Goal: Task Accomplishment & Management: Use online tool/utility

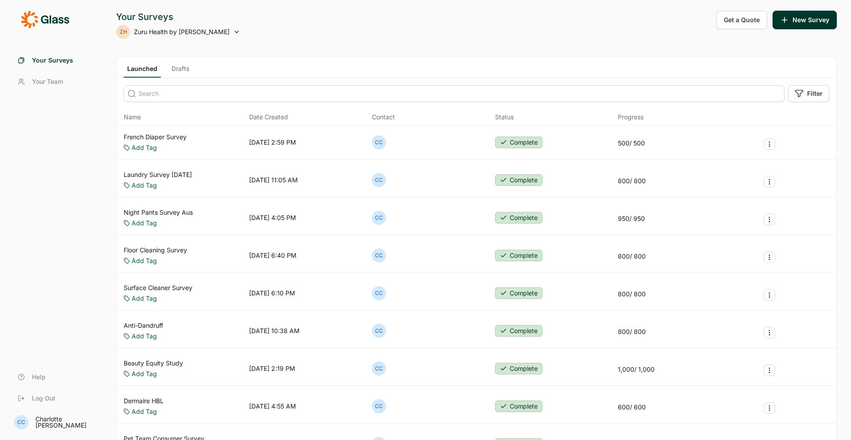
click at [185, 210] on link "Night Pants Survey Aus" at bounding box center [158, 212] width 69 height 9
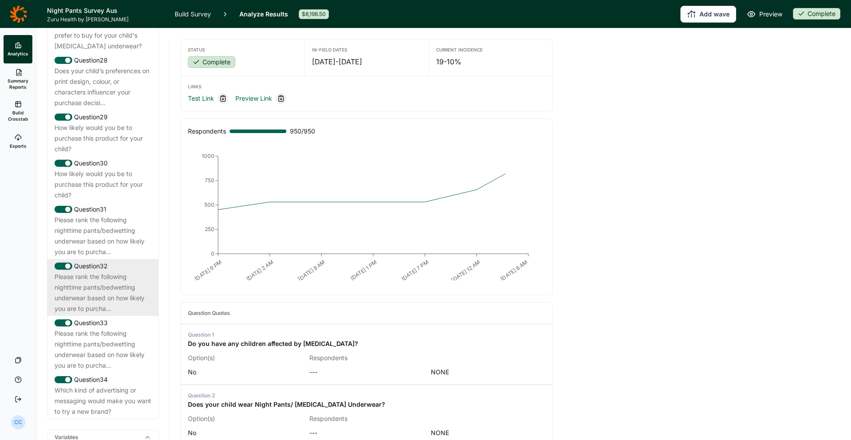
scroll to position [1641, 0]
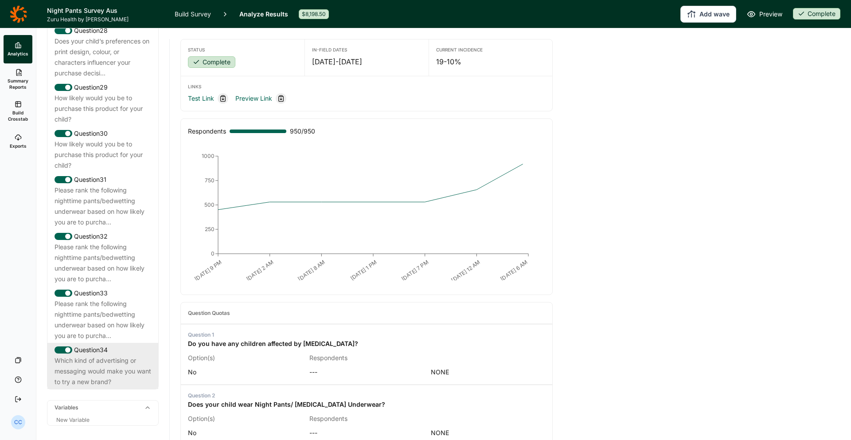
click at [121, 355] on div "Which kind of advertising or messaging would make you want to try a new brand?" at bounding box center [103, 371] width 97 height 32
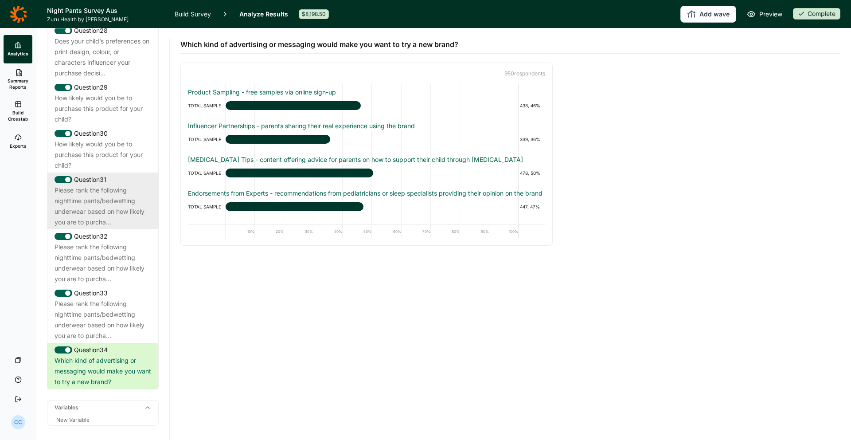
click at [141, 185] on div "Please rank the following nighttime pants/bedwetting underwear based on how lik…" at bounding box center [103, 206] width 97 height 43
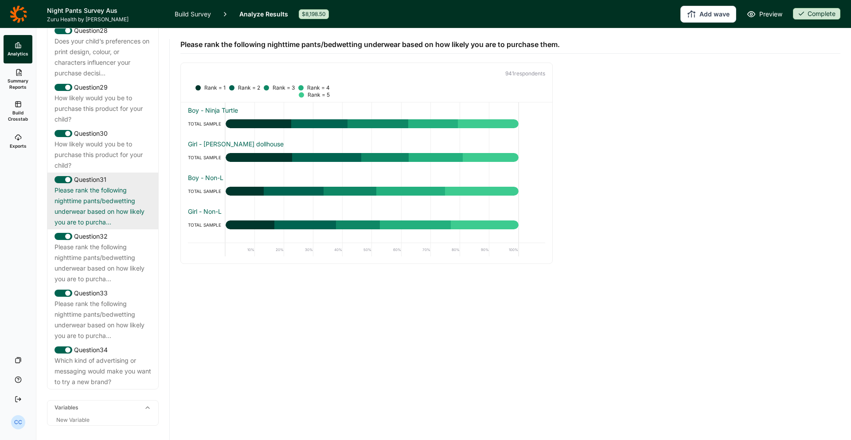
click at [127, 172] on div "Question 31 Please rank the following nighttime pants/bedwetting underwear base…" at bounding box center [102, 200] width 111 height 57
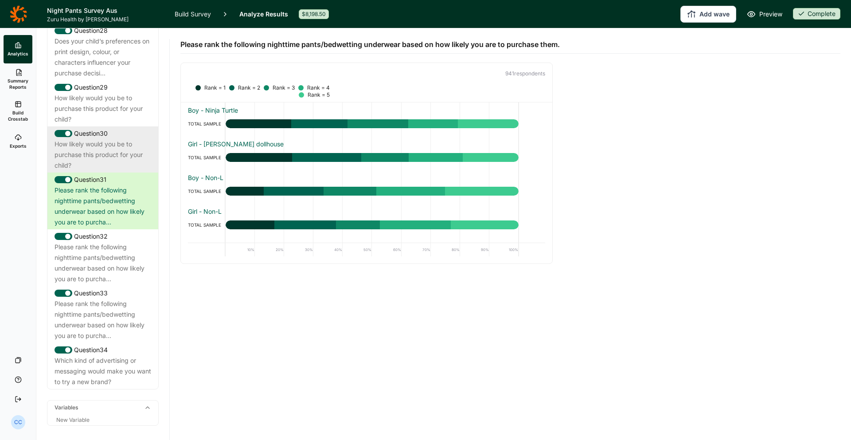
click at [112, 139] on div "How likely would you be to purchase this product for your child?" at bounding box center [103, 155] width 97 height 32
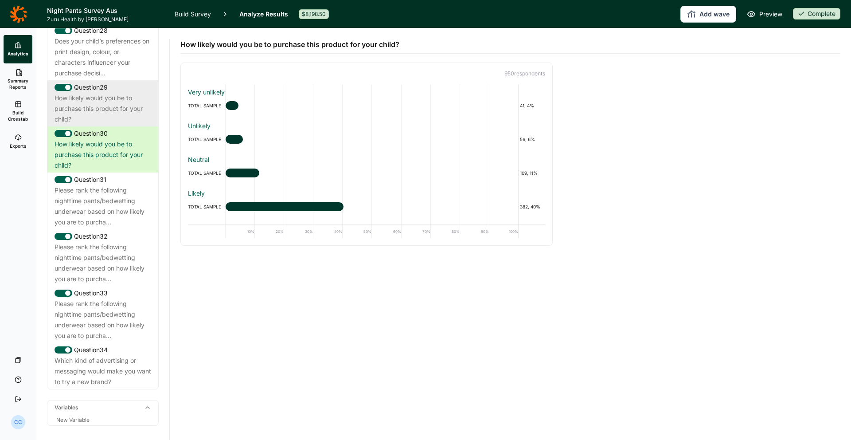
click at [103, 93] on div "How likely would you be to purchase this product for your child?" at bounding box center [103, 109] width 97 height 32
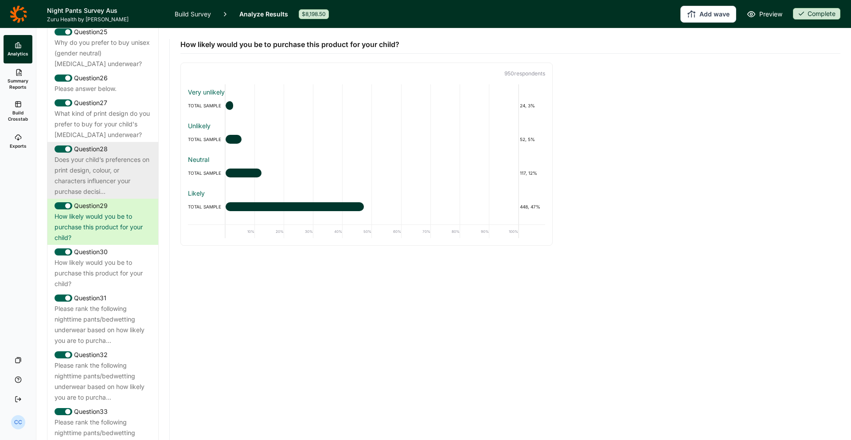
click at [117, 154] on div "Does your child’s preferences on print design, colour, or characters influencer…" at bounding box center [103, 175] width 97 height 43
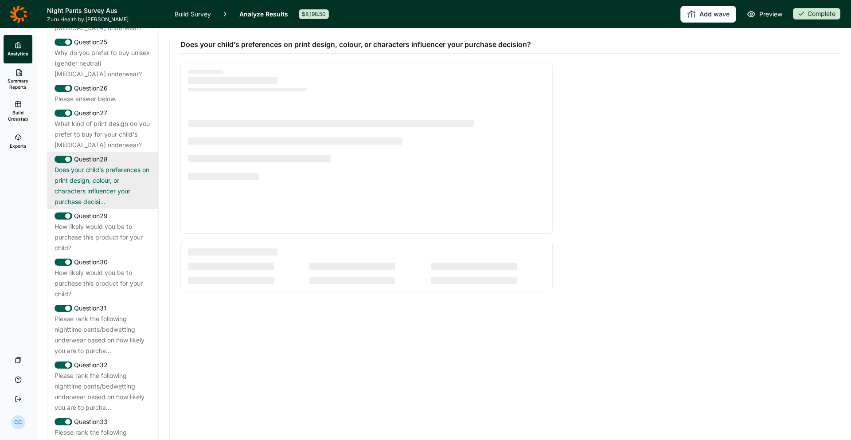
scroll to position [1508, 0]
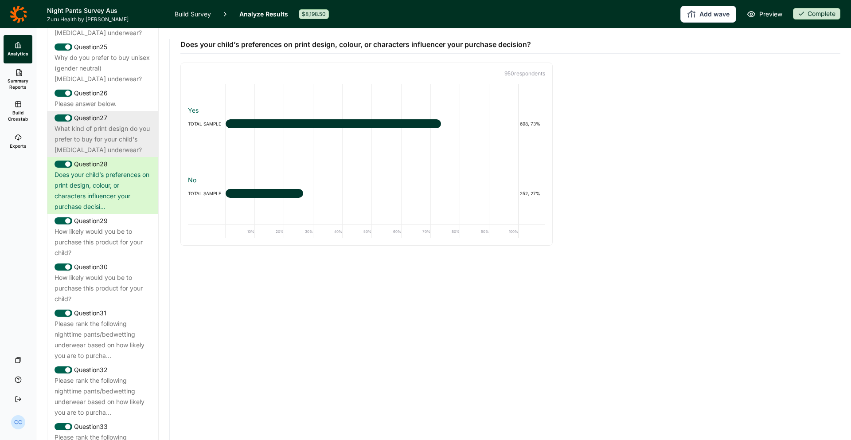
click at [144, 113] on div "Question 27 What kind of print design do you prefer to buy for your child's [ME…" at bounding box center [102, 134] width 111 height 46
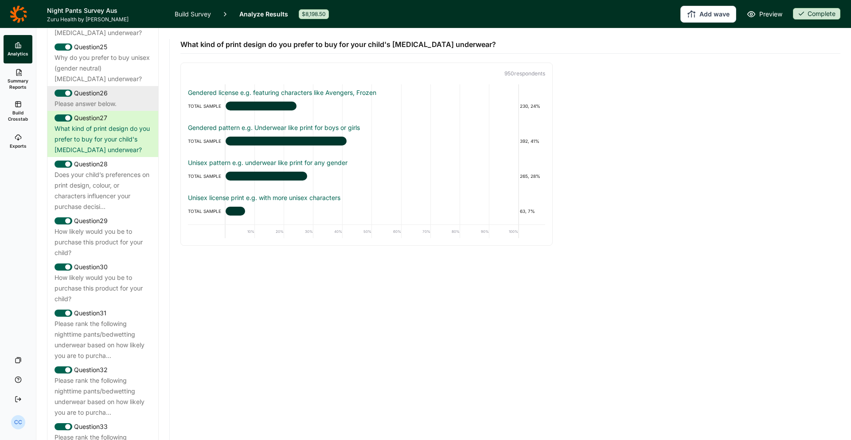
click at [103, 98] on div "Please answer below." at bounding box center [103, 103] width 97 height 11
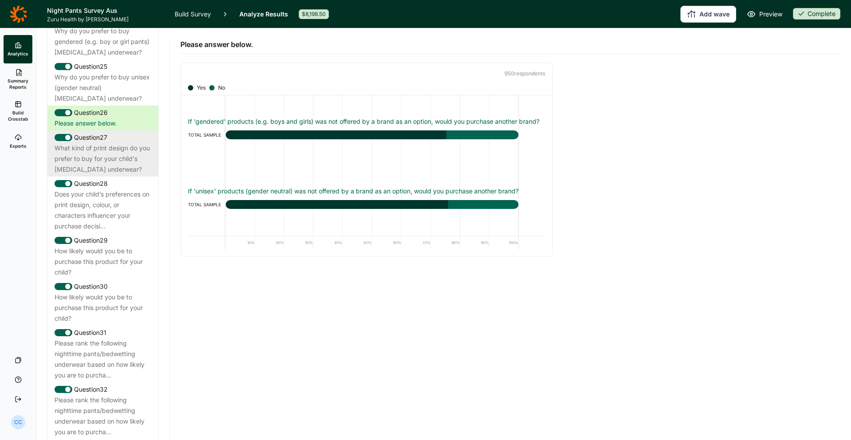
scroll to position [1476, 0]
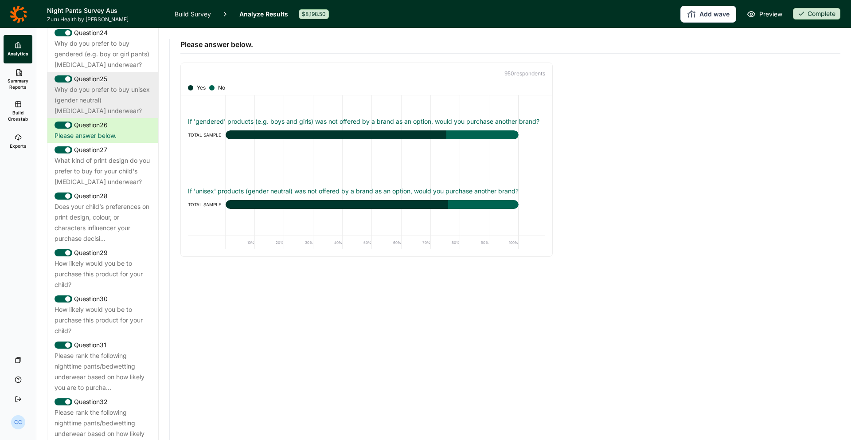
click at [117, 84] on div "Why do you prefer to buy unisex (gender neutral) [MEDICAL_DATA] underwear?" at bounding box center [103, 100] width 97 height 32
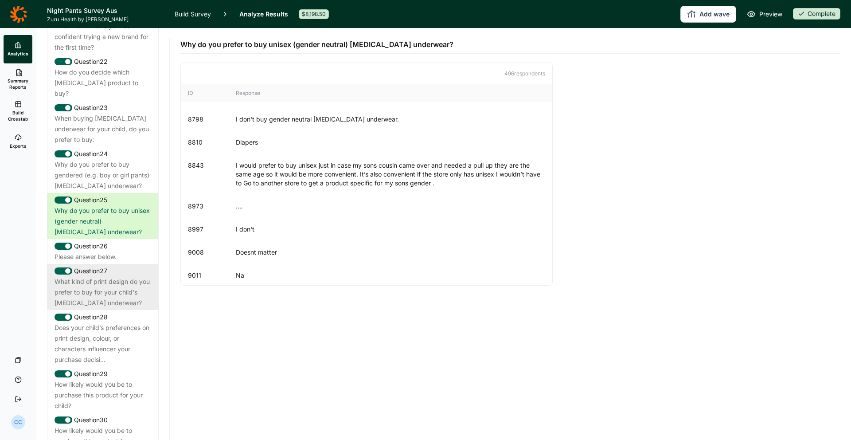
scroll to position [1238, 0]
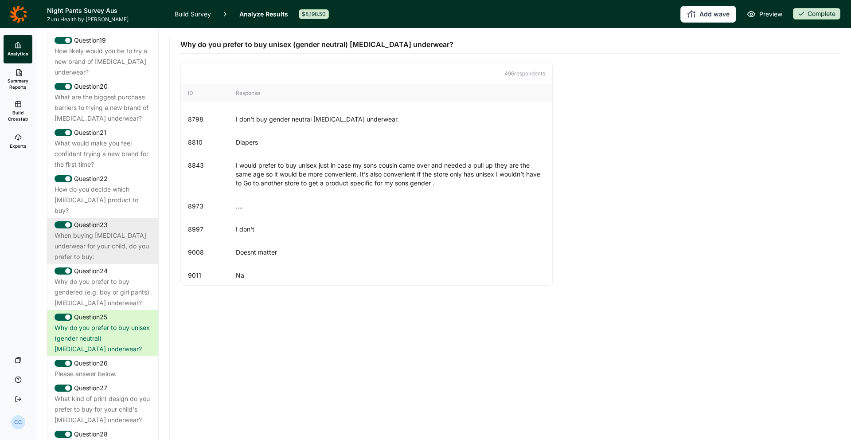
click at [118, 230] on div "When buying [MEDICAL_DATA] underwear for your child, do you prefer to buy:" at bounding box center [103, 246] width 97 height 32
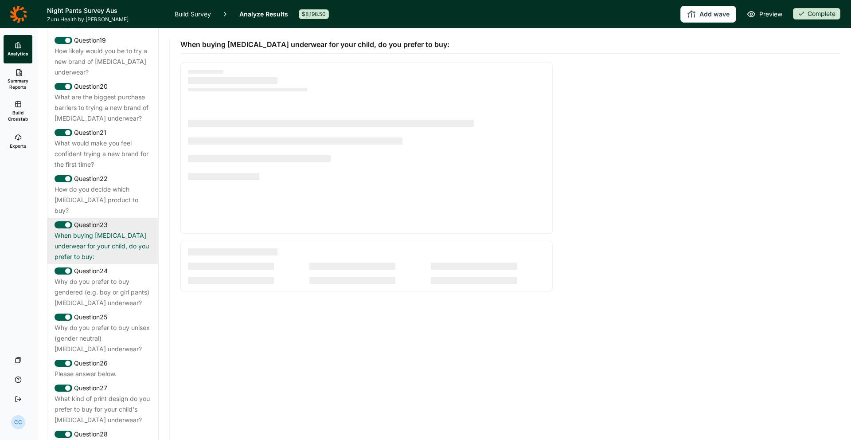
drag, startPoint x: 105, startPoint y: 242, endPoint x: 75, endPoint y: 204, distance: 48.7
click at [104, 276] on div "Why do you prefer to buy gendered (e.g. boy or girl pants) [MEDICAL_DATA] under…" at bounding box center [103, 292] width 97 height 32
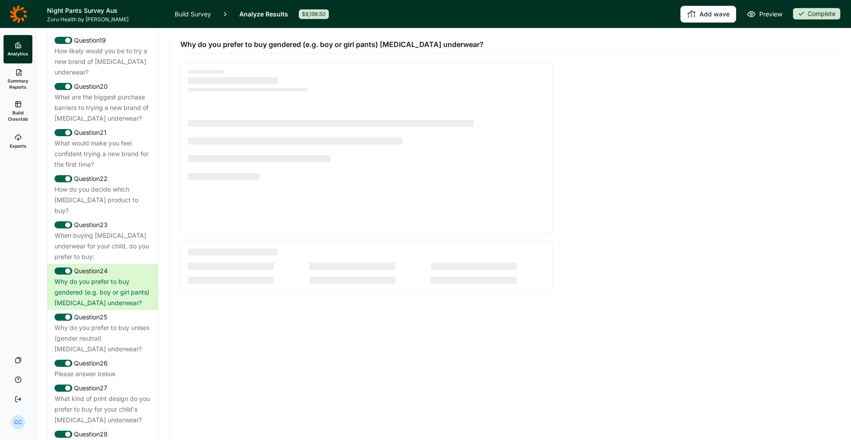
click at [23, 135] on link "Exports" at bounding box center [18, 141] width 29 height 28
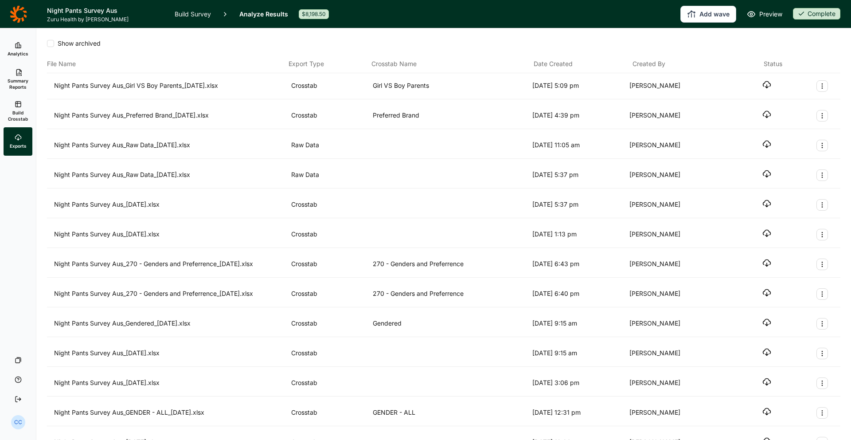
click at [226, 43] on div "Show archived" at bounding box center [443, 43] width 793 height 9
click at [26, 84] on span "Summary Reports" at bounding box center [18, 84] width 22 height 12
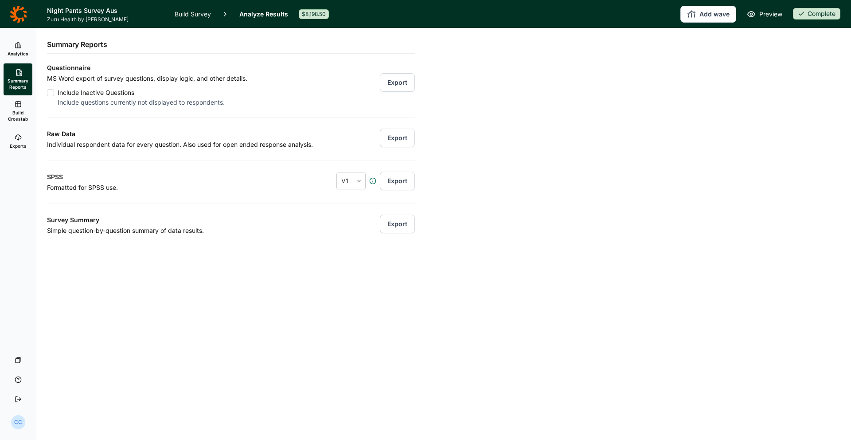
click at [31, 111] on link "Build Crosstab" at bounding box center [18, 111] width 29 height 32
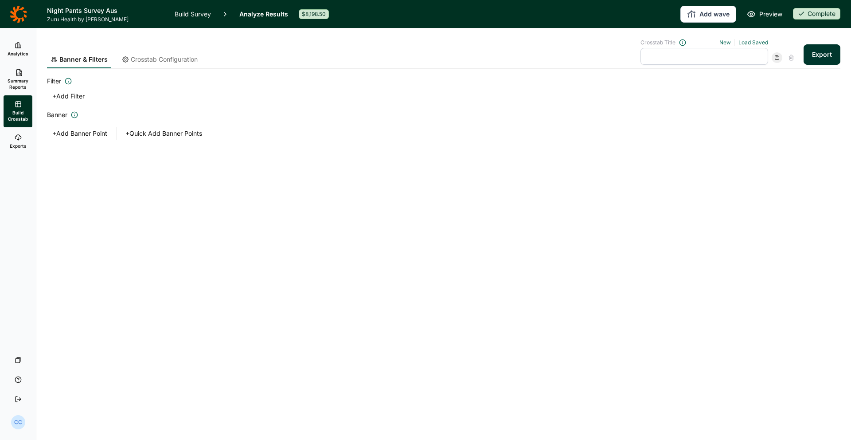
click at [179, 133] on button "+ Quick Add Banner Points" at bounding box center [163, 133] width 87 height 12
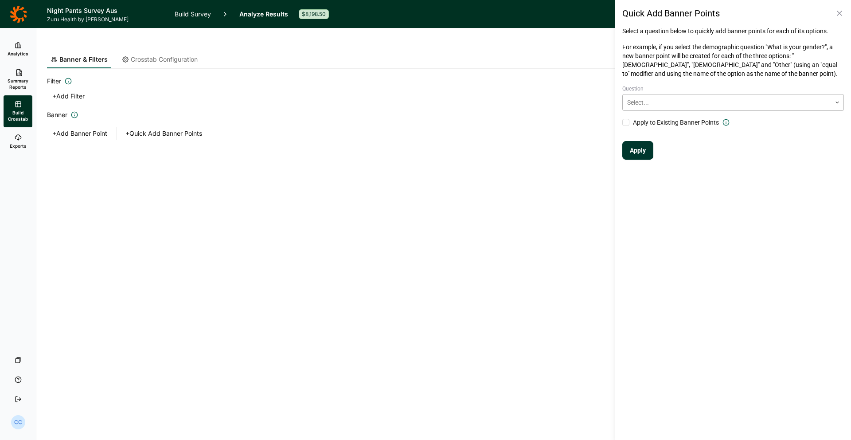
click at [662, 105] on div at bounding box center [726, 102] width 199 height 11
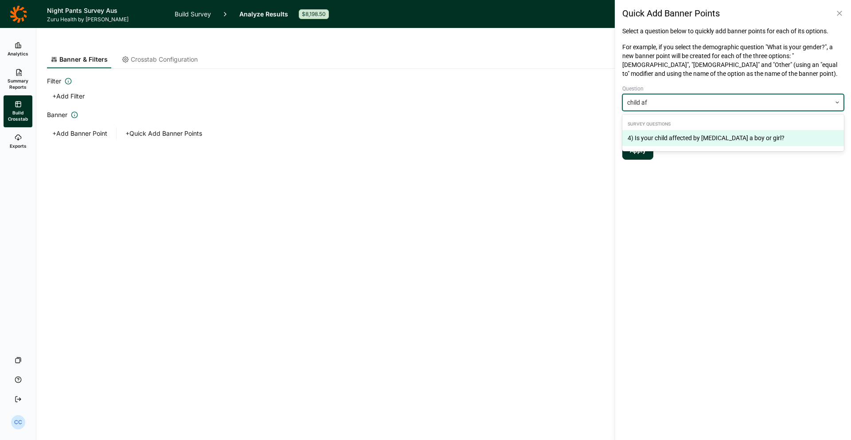
type input "child a"
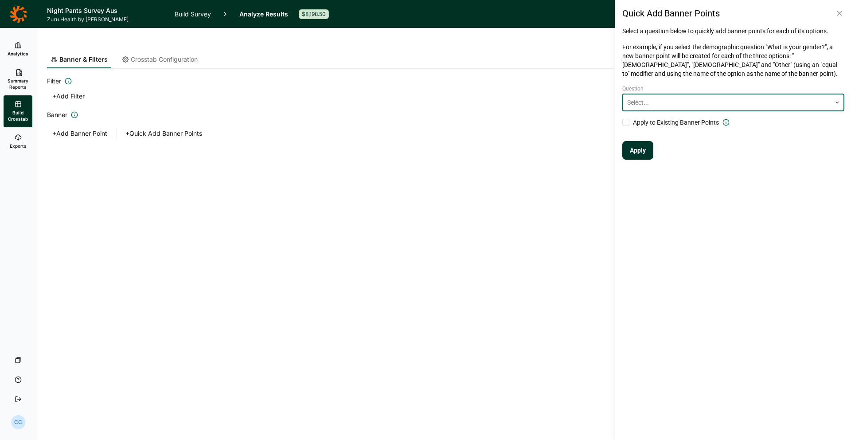
drag, startPoint x: 689, startPoint y: 104, endPoint x: 617, endPoint y: 101, distance: 71.4
click at [617, 101] on div "Quick Add Banner Points Select a question below to quickly add banner points fo…" at bounding box center [733, 83] width 236 height 167
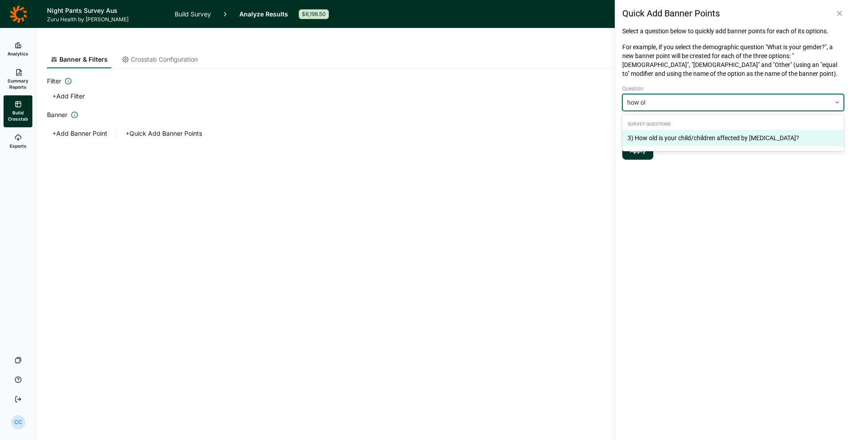
type input "how old"
click at [682, 133] on div "3) How old is your child/children affected by [MEDICAL_DATA]?" at bounding box center [733, 138] width 222 height 16
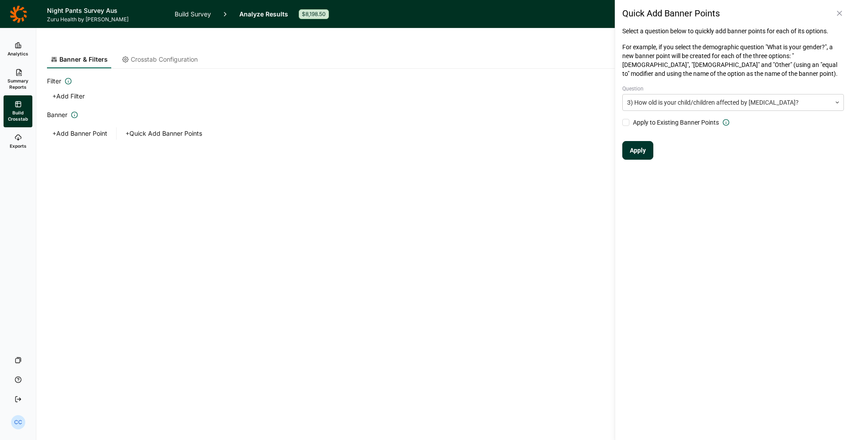
click at [642, 144] on button "Apply" at bounding box center [637, 150] width 31 height 19
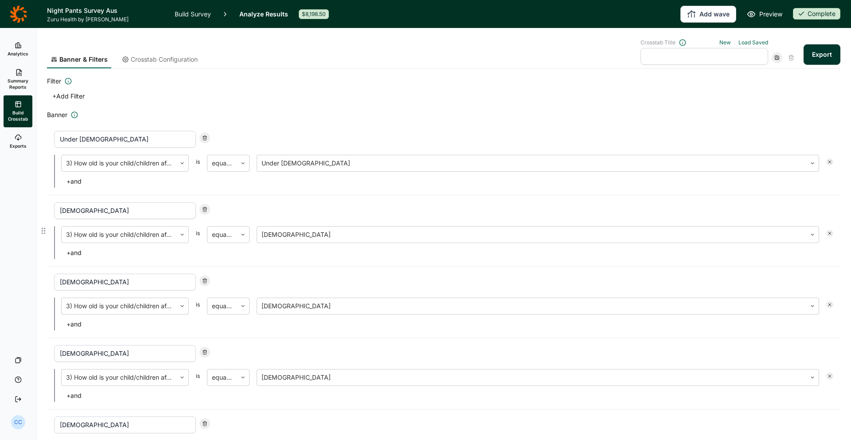
scroll to position [103, 0]
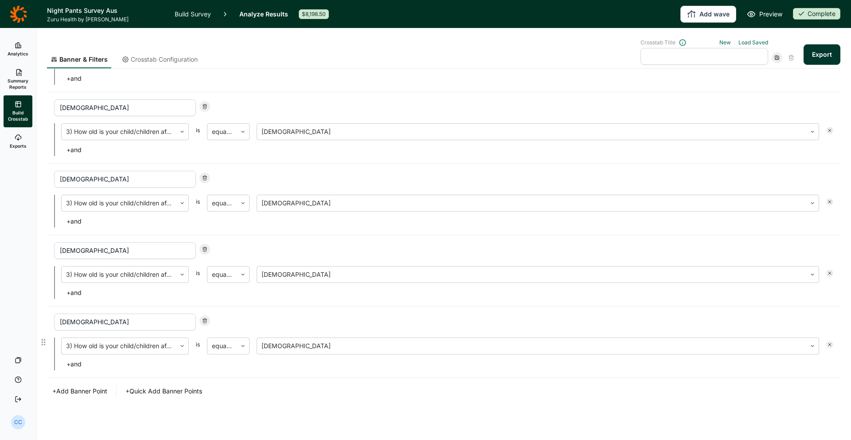
click at [206, 321] on icon at bounding box center [204, 320] width 5 height 5
click at [80, 366] on button "+ and" at bounding box center [74, 364] width 26 height 12
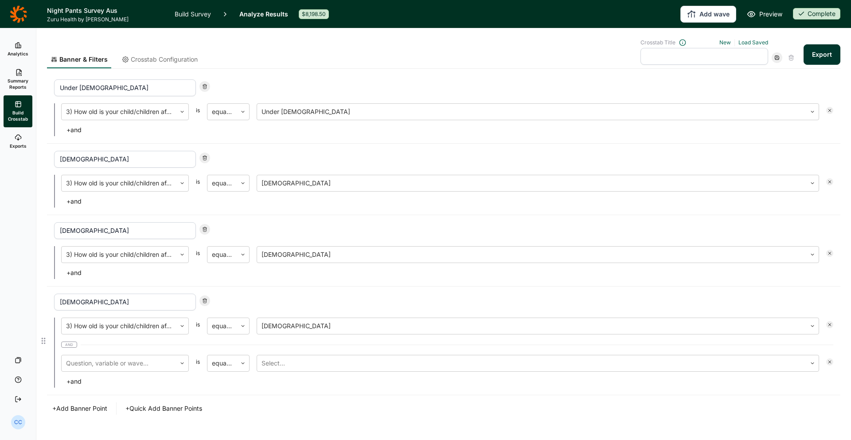
scroll to position [52, 0]
drag, startPoint x: 124, startPoint y: 305, endPoint x: 67, endPoint y: 304, distance: 56.3
click at [67, 304] on input "[DEMOGRAPHIC_DATA]" at bounding box center [125, 300] width 142 height 17
type input "8 or older"
click at [71, 344] on span "and" at bounding box center [69, 343] width 16 height 6
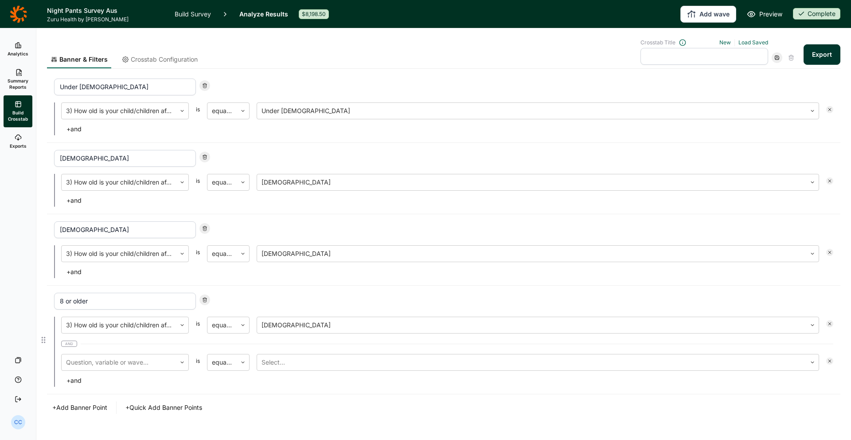
click at [70, 342] on span "and" at bounding box center [69, 343] width 16 height 6
click at [70, 343] on span "and" at bounding box center [69, 343] width 16 height 6
click at [827, 358] on icon at bounding box center [829, 360] width 5 height 5
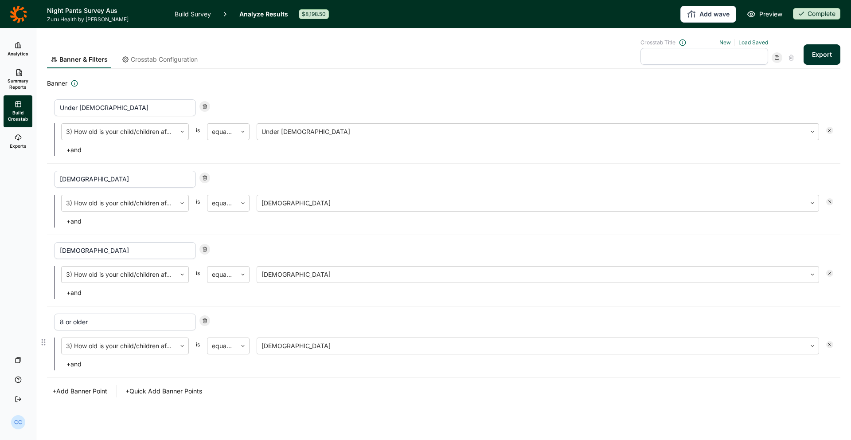
scroll to position [31, 0]
click at [226, 343] on div at bounding box center [222, 345] width 20 height 12
drag, startPoint x: 230, startPoint y: 392, endPoint x: 253, endPoint y: 382, distance: 24.6
click at [230, 392] on div "either" at bounding box center [228, 386] width 43 height 18
click at [350, 351] on div at bounding box center [568, 345] width 450 height 12
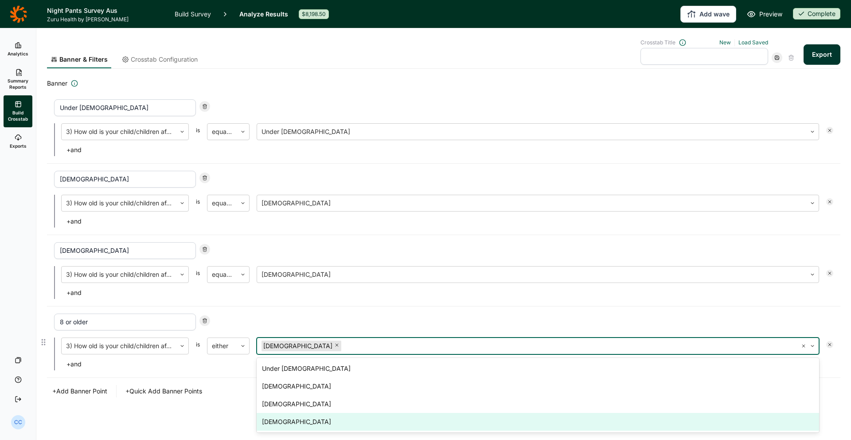
click at [304, 417] on div "[DEMOGRAPHIC_DATA]" at bounding box center [538, 422] width 562 height 18
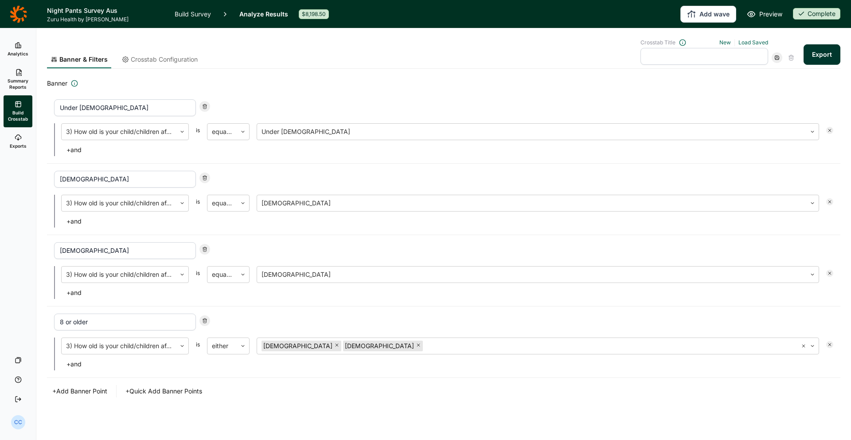
click at [210, 379] on div "Banner Under [DEMOGRAPHIC_DATA] 3) How old is your child/children affected by […" at bounding box center [443, 237] width 793 height 319
click at [678, 58] on input "text" at bounding box center [704, 56] width 128 height 17
type input "Age of child"
click at [822, 52] on button "Export" at bounding box center [821, 54] width 37 height 20
click at [826, 52] on button "Export" at bounding box center [821, 54] width 37 height 20
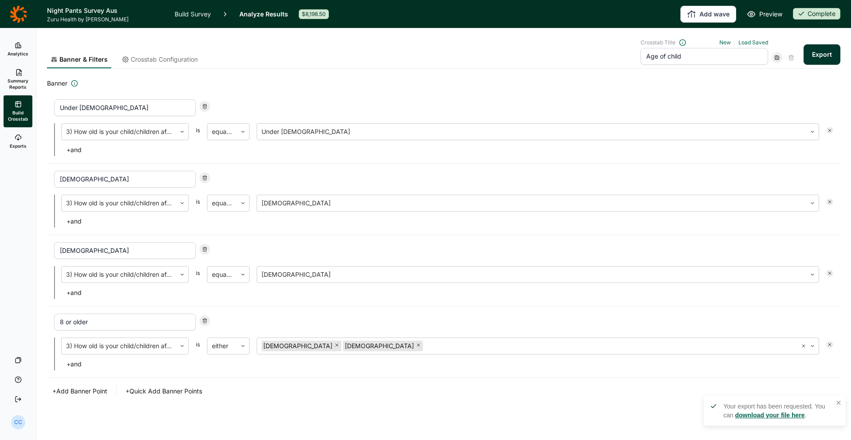
click at [10, 134] on link "Exports" at bounding box center [18, 141] width 29 height 28
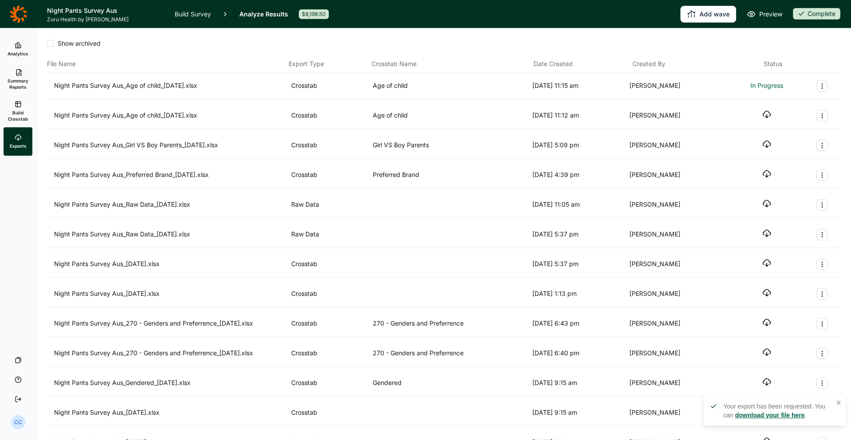
click at [767, 118] on icon "button" at bounding box center [766, 114] width 9 height 9
click at [699, 30] on div "Show archived File Name Export Type Crosstab Name Date Created Created By Statu…" at bounding box center [443, 316] width 793 height 576
